Goal: Transaction & Acquisition: Book appointment/travel/reservation

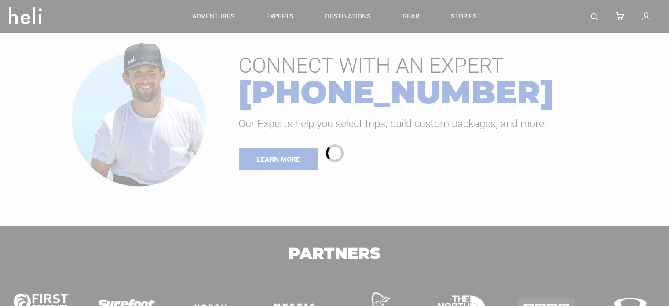
type input "Cat Skiing"
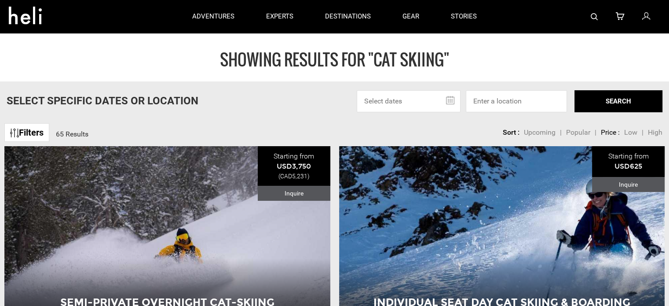
click at [394, 51] on h1 "SHOWING RESULTS FOR "Cat Skiing"" at bounding box center [334, 60] width 669 height 18
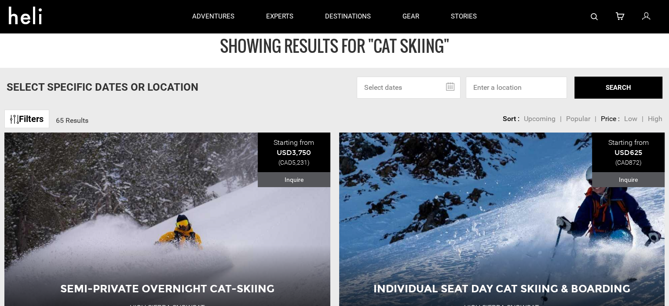
scroll to position [18, 0]
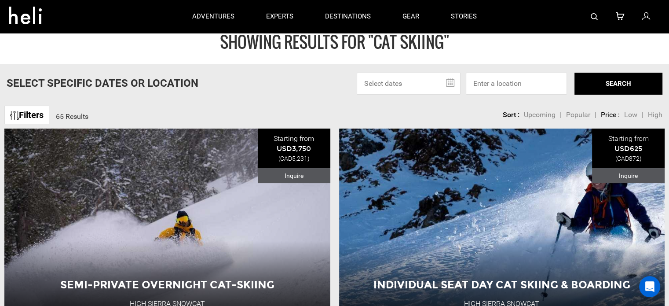
click at [380, 76] on input "text" at bounding box center [409, 84] width 104 height 22
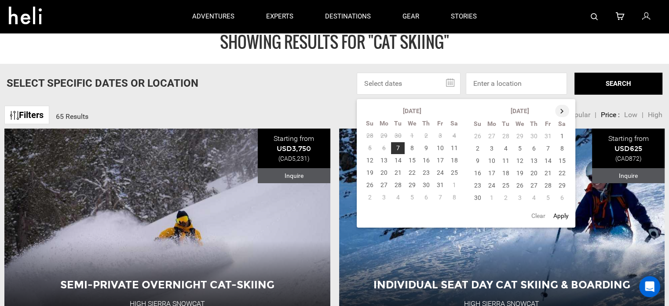
click at [560, 108] on th at bounding box center [562, 111] width 14 height 12
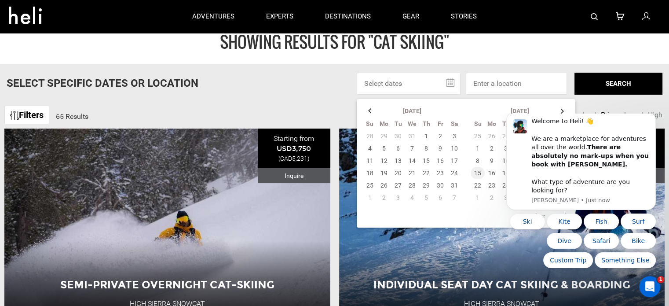
scroll to position [0, 0]
click at [652, 117] on icon "Dismiss notification" at bounding box center [653, 114] width 5 height 5
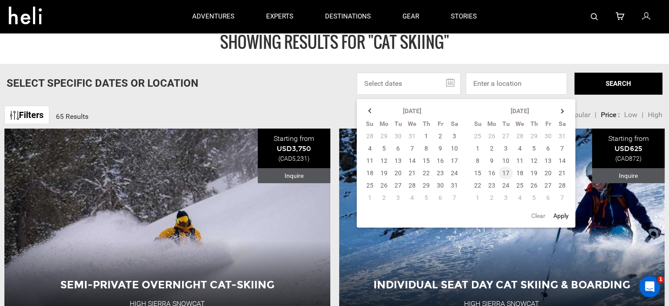
click at [503, 173] on td "17" at bounding box center [506, 173] width 14 height 12
click at [479, 180] on td "22" at bounding box center [477, 185] width 14 height 12
click at [562, 172] on td "21" at bounding box center [562, 173] width 15 height 12
click at [507, 171] on td "17" at bounding box center [506, 173] width 14 height 12
click at [557, 171] on td "21" at bounding box center [562, 173] width 15 height 12
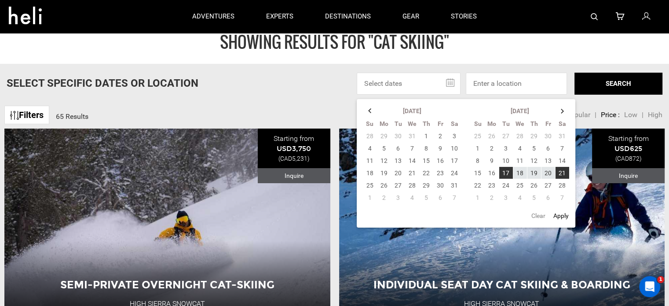
click at [558, 219] on button "Apply" at bounding box center [560, 216] width 21 height 16
type input "[DATE] - [DATE]"
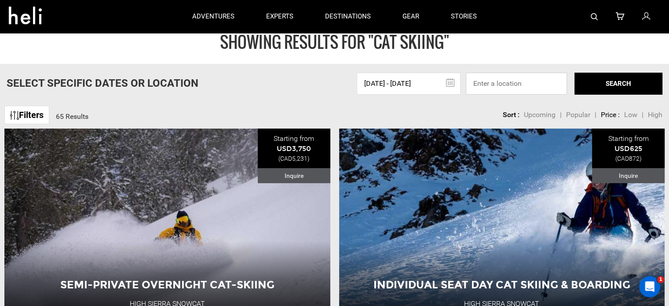
click at [496, 77] on input at bounding box center [516, 84] width 101 height 22
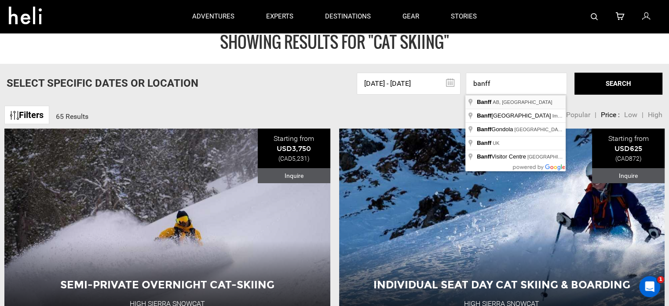
type input "Banff, [GEOGRAPHIC_DATA], [GEOGRAPHIC_DATA]"
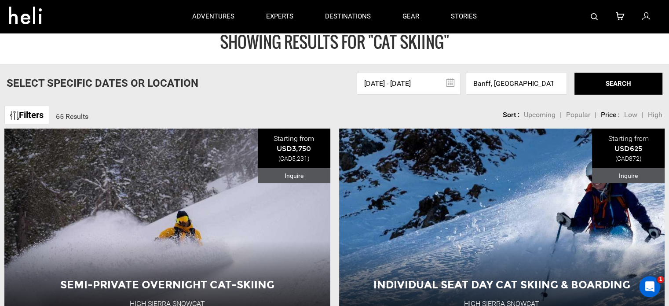
click at [606, 87] on button "SEARCH" at bounding box center [618, 84] width 88 height 22
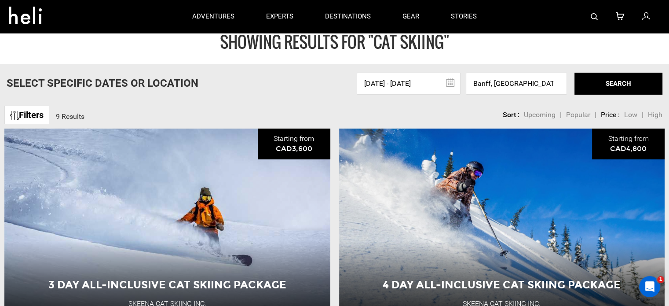
scroll to position [35, 0]
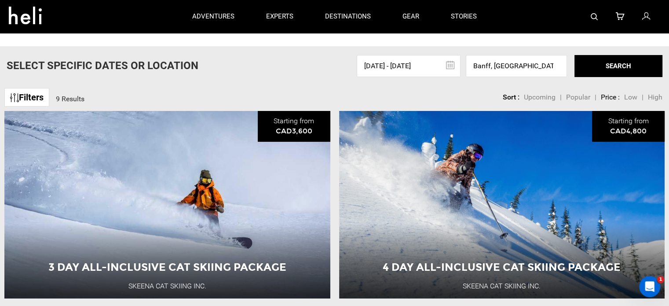
click at [21, 96] on link "Filters" at bounding box center [26, 97] width 45 height 19
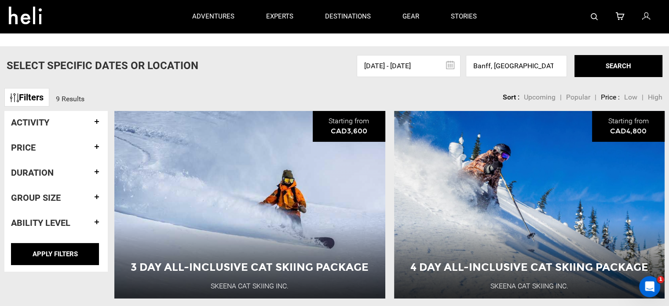
click at [50, 172] on h4 "Duration" at bounding box center [56, 173] width 90 height 10
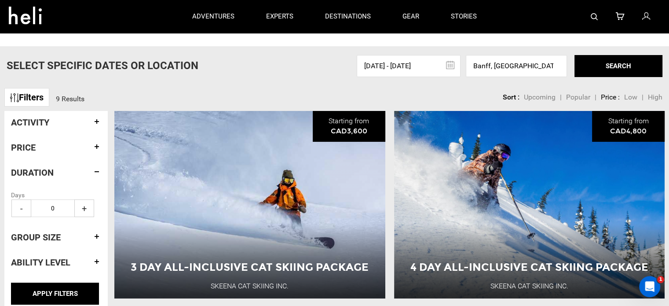
click at [75, 210] on span "+" at bounding box center [84, 208] width 20 height 18
click at [65, 290] on input "APPLY FILTERS" at bounding box center [55, 293] width 88 height 22
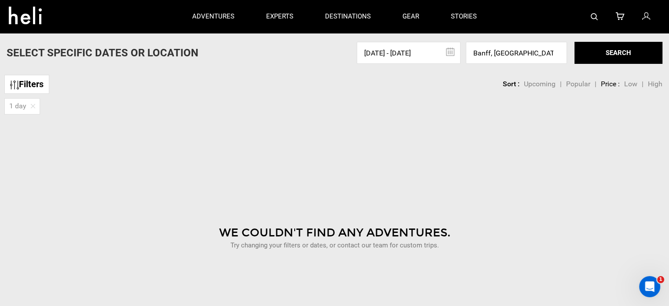
click at [26, 102] on div "1 day" at bounding box center [22, 106] width 36 height 16
click at [23, 93] on div "Filters sortby" at bounding box center [26, 83] width 45 height 26
click at [19, 85] on link "Filters" at bounding box center [26, 84] width 45 height 19
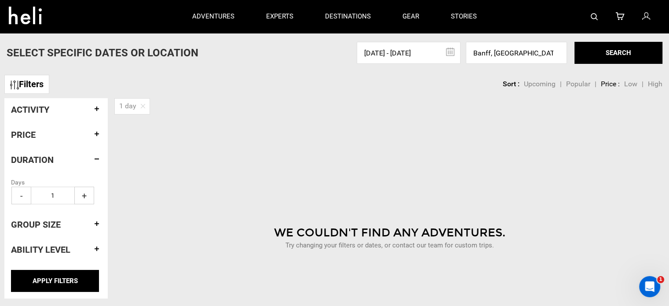
click at [75, 200] on span "+" at bounding box center [84, 195] width 20 height 18
type input "2"
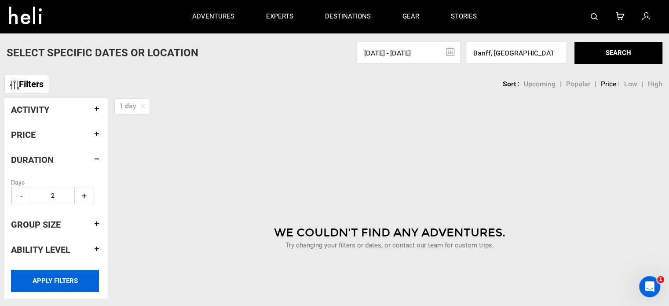
click at [75, 284] on input "APPLY FILTERS" at bounding box center [55, 281] width 88 height 22
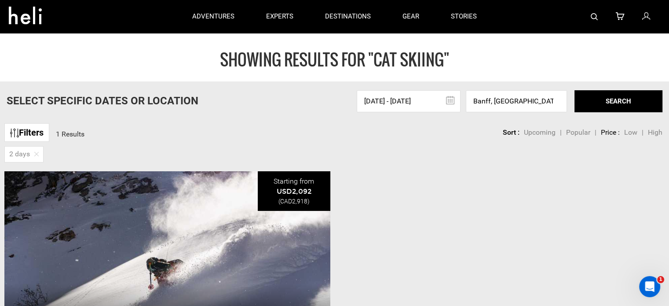
click at [143, 120] on div "Filters 1 Results sortby Sort Upcoming Popular Price: Low to High Price : High …" at bounding box center [334, 128] width 669 height 19
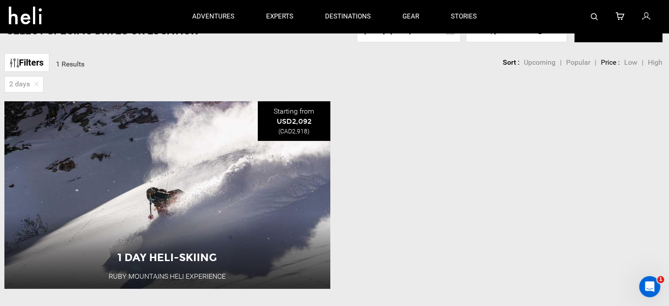
scroll to position [70, 0]
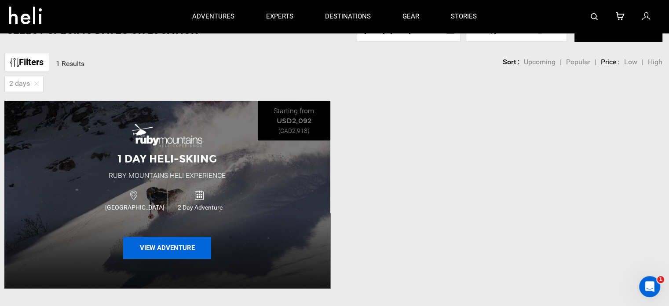
click at [146, 244] on button "View Adventure" at bounding box center [167, 248] width 88 height 22
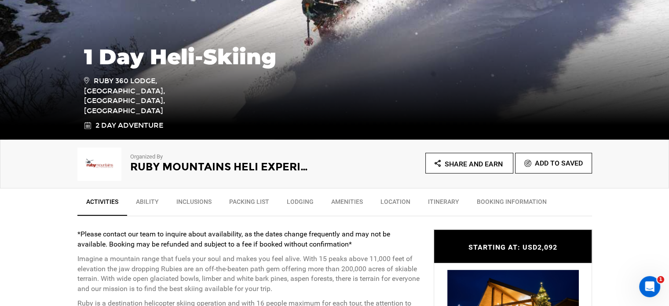
scroll to position [158, 0]
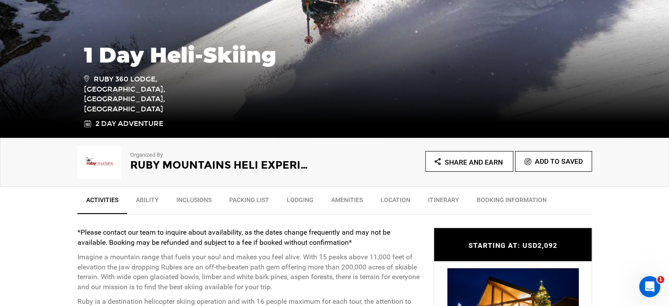
type input "Cat Skiing"
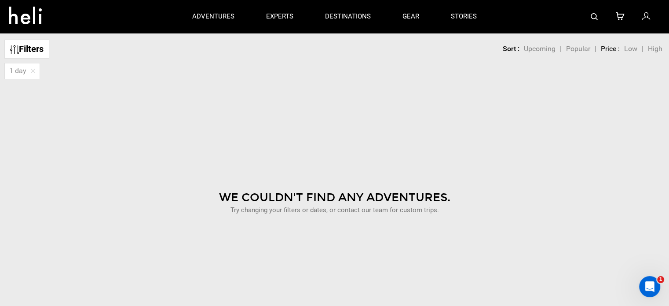
scroll to position [18, 0]
